Goal: Go to known website: Access a specific website the user already knows

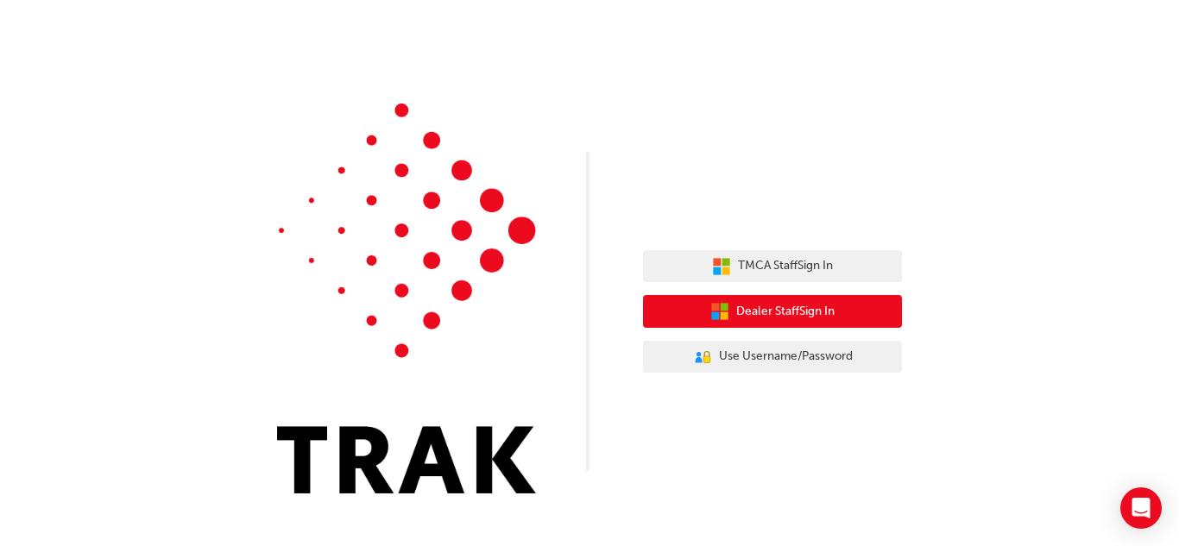
click at [751, 311] on span "Dealer Staff Sign In" at bounding box center [785, 312] width 98 height 20
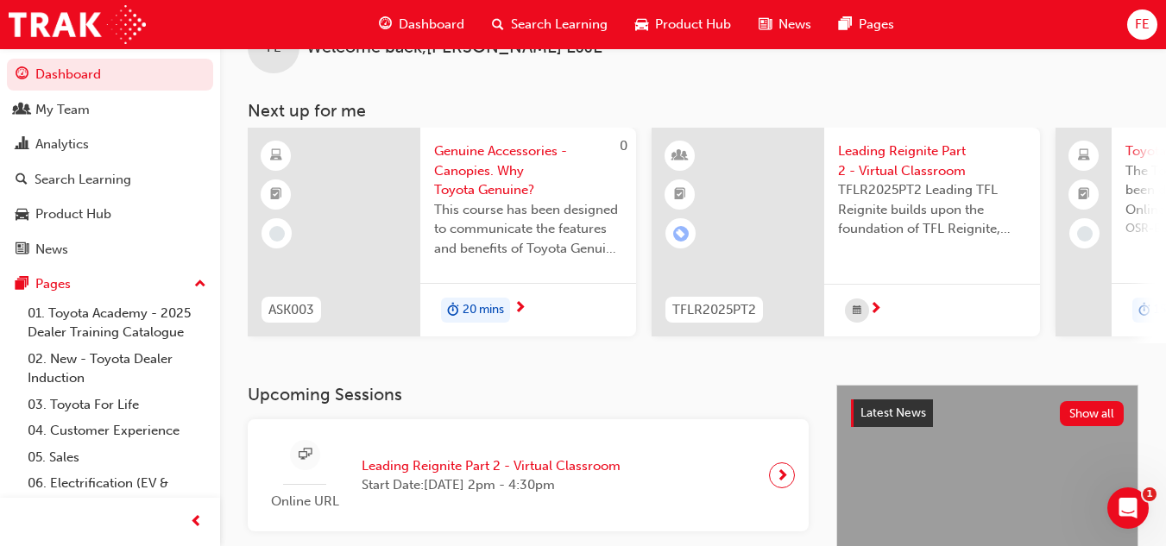
scroll to position [53, 0]
